Goal: Task Accomplishment & Management: Use online tool/utility

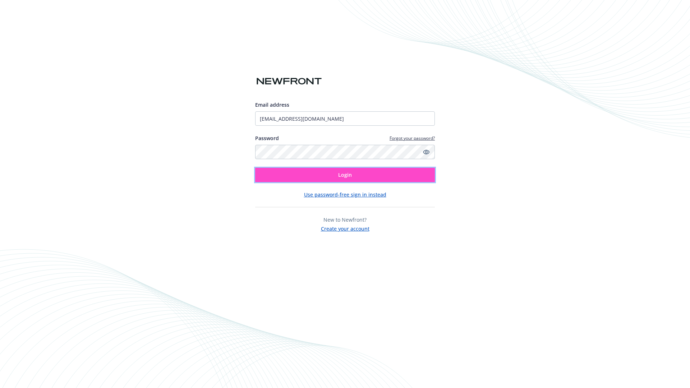
click at [345, 175] on span "Login" at bounding box center [345, 174] width 14 height 7
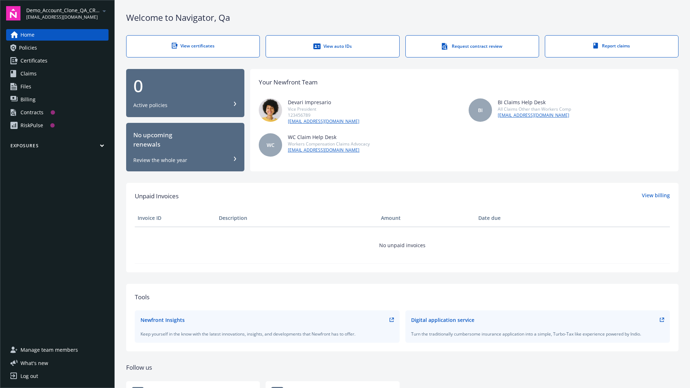
click at [67, 13] on span "Demo_Account_Clone_QA_CR_Tests_Prospect" at bounding box center [63, 10] width 74 height 8
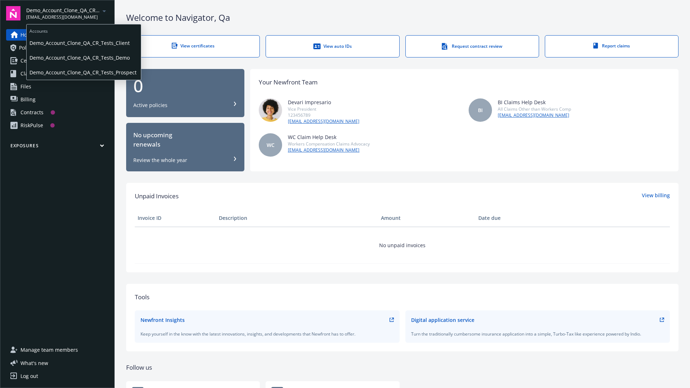
click at [83, 43] on span "Demo_Account_Clone_QA_CR_Tests_Client" at bounding box center [83, 43] width 109 height 15
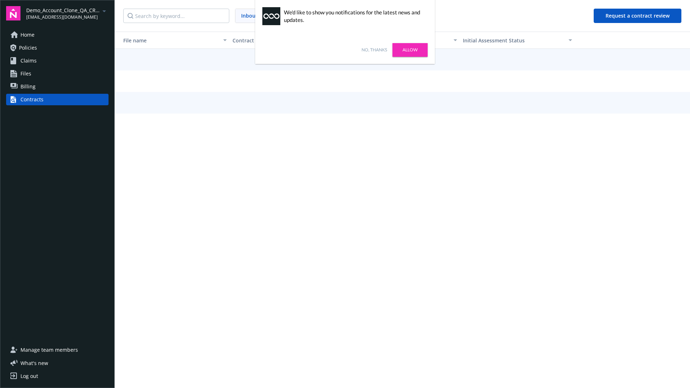
click at [374, 50] on link "No, thanks" at bounding box center [375, 50] width 26 height 6
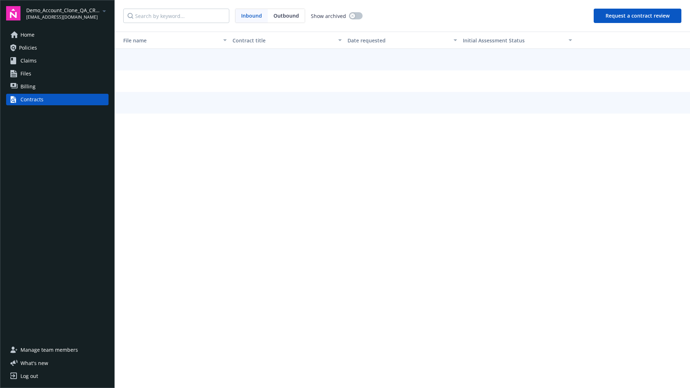
click at [638, 16] on button "Request a contract review" at bounding box center [638, 16] width 88 height 14
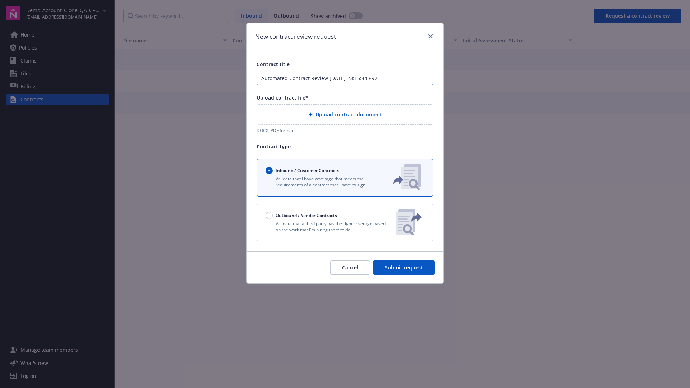
type input "Automated Contract Review 08-21-2025 23:15:44.892"
click at [345, 223] on p "Validate that a third party has the right coverage based on the work that I'm h…" at bounding box center [328, 227] width 124 height 12
radio input "false"
radio input "true"
click at [404, 271] on span "Submit request" at bounding box center [404, 267] width 38 height 7
